Goal: Task Accomplishment & Management: Manage account settings

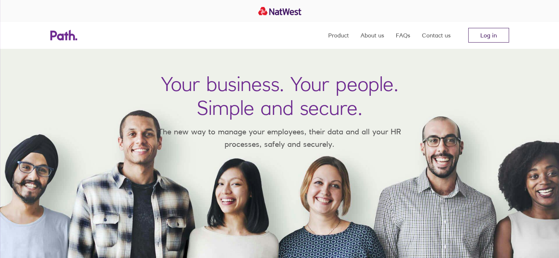
click at [498, 35] on link "Log in" at bounding box center [488, 35] width 41 height 15
click at [477, 30] on link "Log in" at bounding box center [488, 35] width 41 height 15
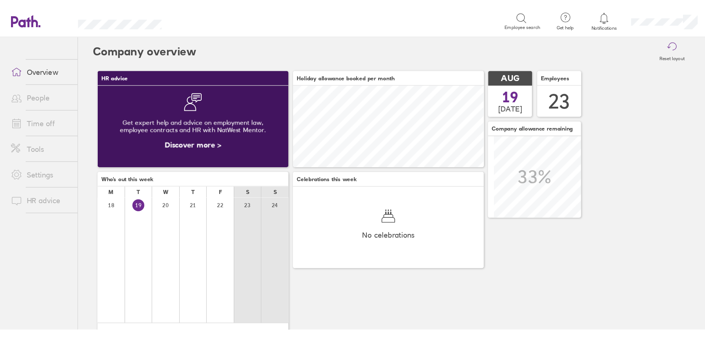
scroll to position [65, 153]
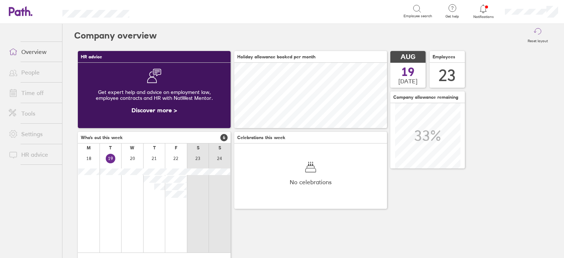
click at [46, 95] on link "Time off" at bounding box center [32, 93] width 59 height 15
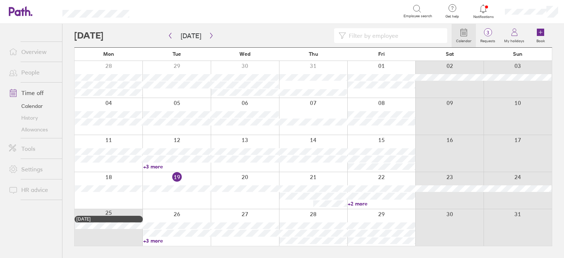
click at [153, 167] on link "+3 more" at bounding box center [177, 166] width 68 height 7
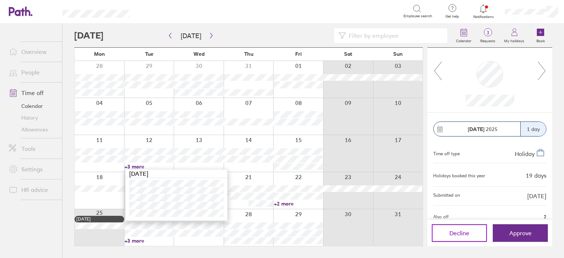
click at [459, 232] on span "Decline" at bounding box center [459, 233] width 20 height 7
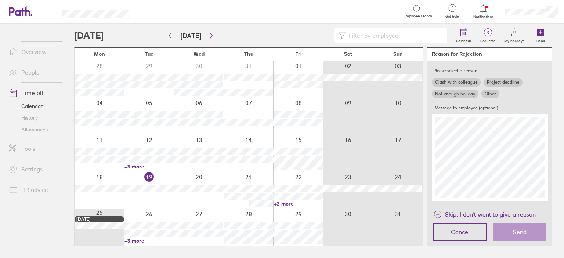
click at [492, 95] on label "Other" at bounding box center [490, 94] width 18 height 9
click at [0, 0] on input "Other" at bounding box center [0, 0] width 0 height 0
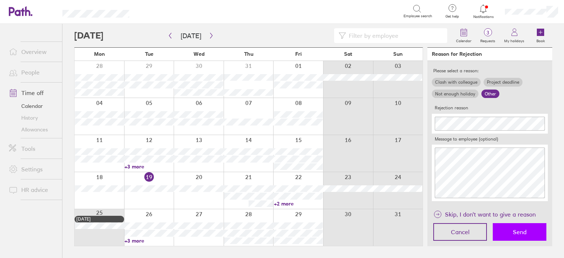
click at [528, 234] on button "Send" at bounding box center [520, 232] width 54 height 18
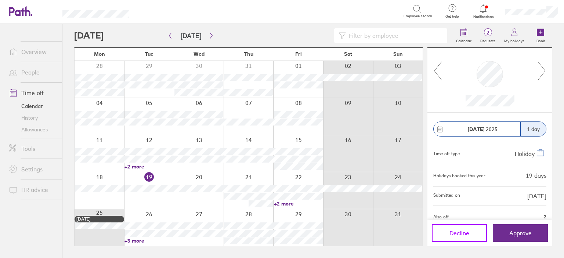
click at [458, 229] on button "Decline" at bounding box center [459, 233] width 55 height 18
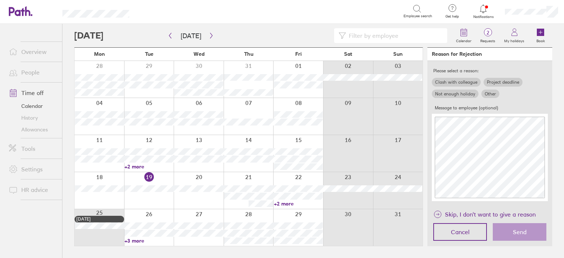
click at [495, 93] on label "Other" at bounding box center [490, 94] width 18 height 9
click at [0, 0] on input "Other" at bounding box center [0, 0] width 0 height 0
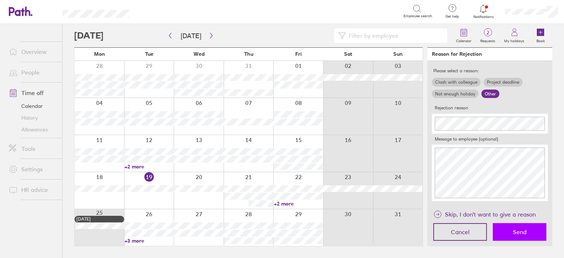
click at [511, 228] on button "Send" at bounding box center [520, 232] width 54 height 18
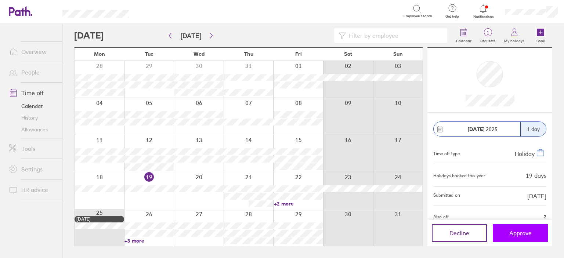
click at [524, 234] on span "Approve" at bounding box center [520, 233] width 22 height 7
